Goal: Task Accomplishment & Management: Manage account settings

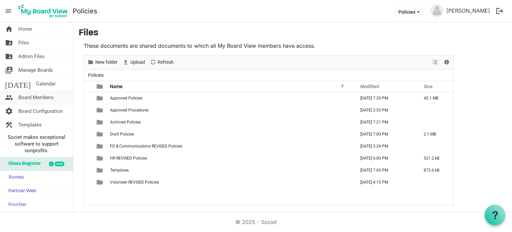
click at [40, 96] on span "Board Members" at bounding box center [35, 97] width 35 height 13
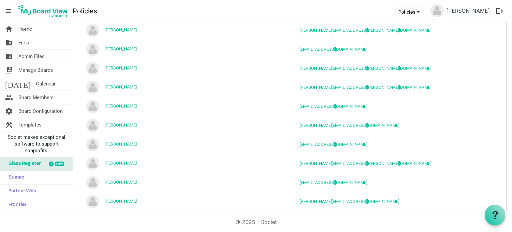
scroll to position [156, 0]
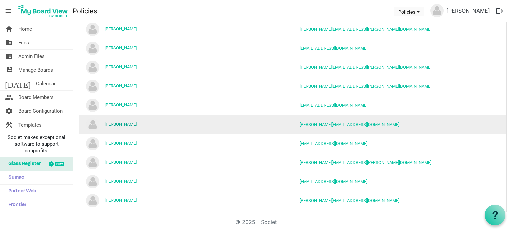
click at [116, 123] on link "[PERSON_NAME]" at bounding box center [121, 123] width 32 height 5
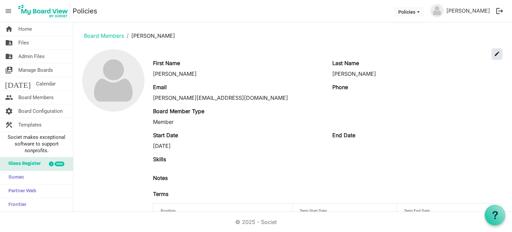
click at [494, 53] on span "edit" at bounding box center [497, 54] width 6 height 6
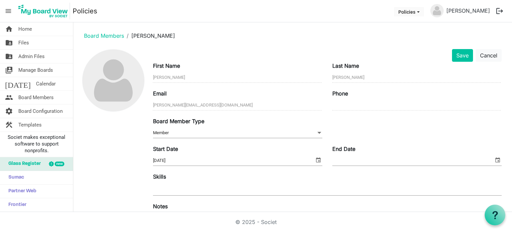
click at [316, 134] on span at bounding box center [319, 132] width 6 height 7
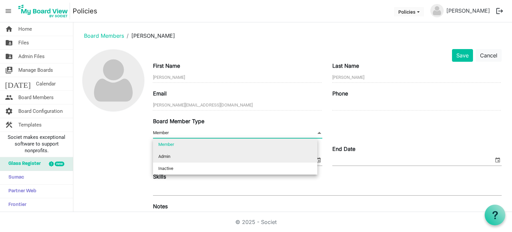
click at [296, 158] on li "Admin" at bounding box center [235, 156] width 164 height 12
type input "Admin"
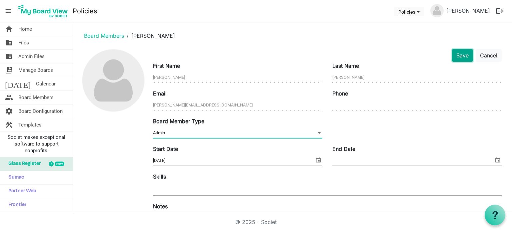
click at [456, 56] on button "Save" at bounding box center [462, 55] width 21 height 13
